Goal: Information Seeking & Learning: Understand process/instructions

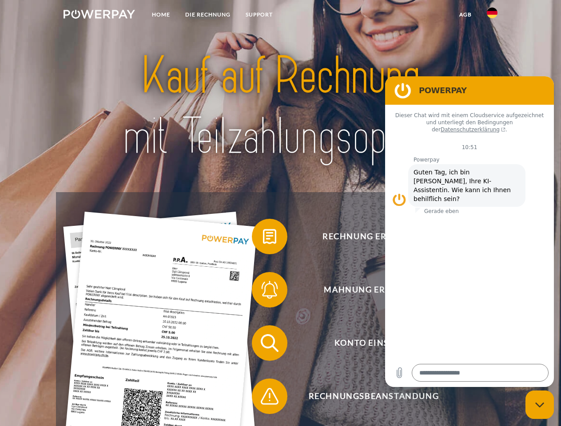
click at [99, 16] on img at bounding box center [98, 14] width 71 height 9
click at [492, 16] on img at bounding box center [492, 13] width 11 height 11
click at [465, 15] on link "agb" at bounding box center [466, 15] width 28 height 16
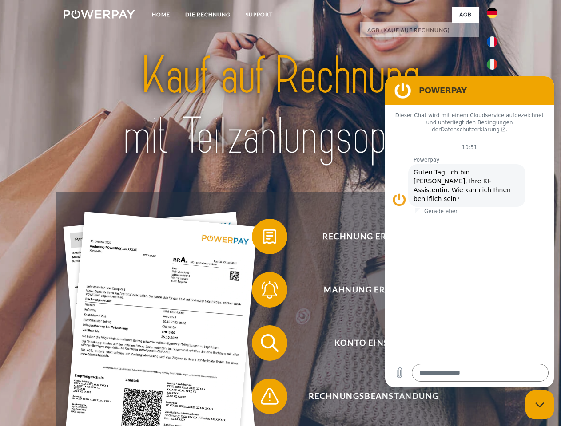
click at [263, 238] on span at bounding box center [256, 236] width 44 height 44
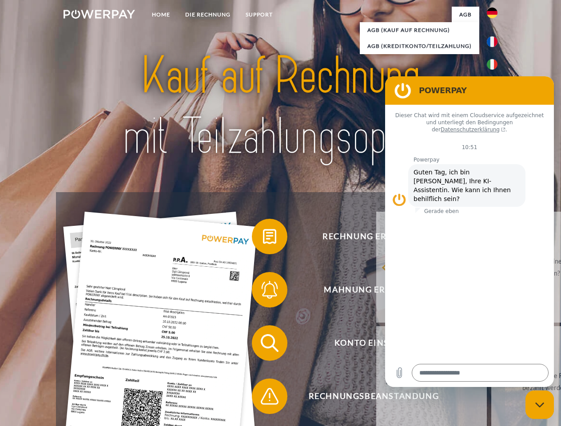
click at [367, 292] on div "zurück Warum habe ich eine Rechnung erhalten? Was habe ich noch offen, ist mein…" at bounding box center [546, 324] width 359 height 229
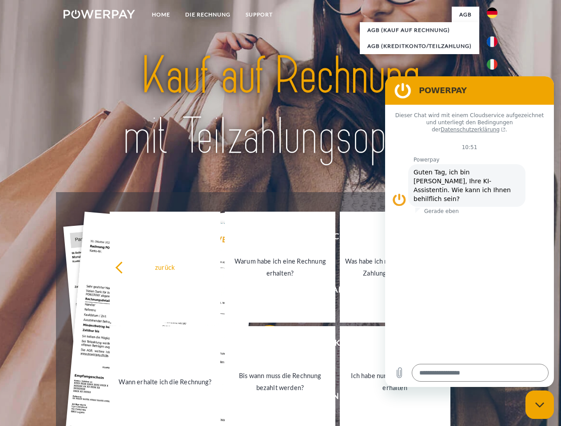
click at [263, 345] on link "Bis wann muss die Rechnung bezahlt werden?" at bounding box center [280, 381] width 111 height 111
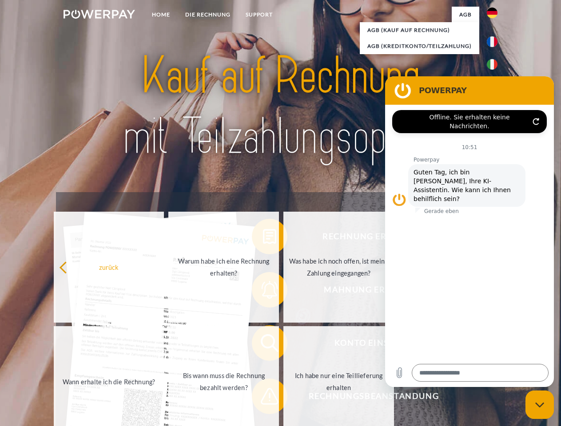
click at [263, 398] on span at bounding box center [256, 396] width 44 height 44
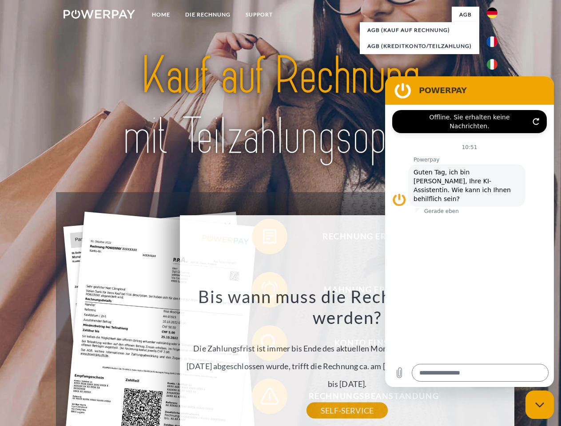
click at [540, 405] on icon "Messaging-Fenster schließen" at bounding box center [539, 405] width 9 height 6
type textarea "*"
